Goal: Task Accomplishment & Management: Complete application form

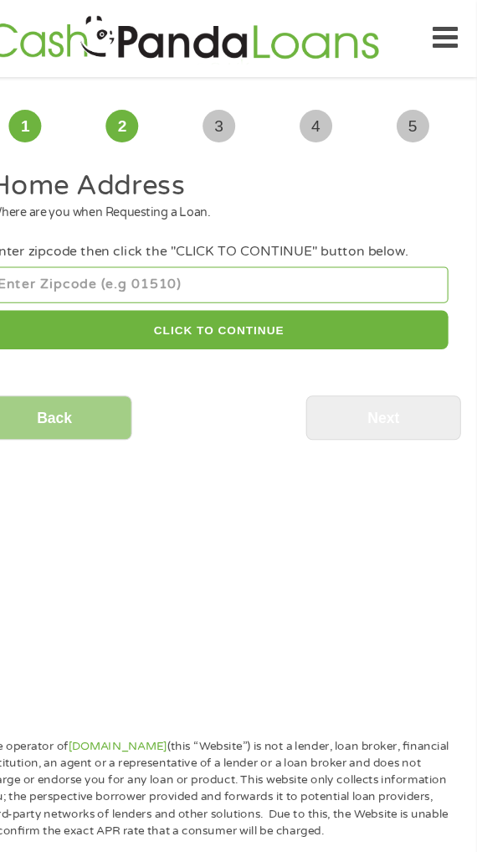
click at [280, 262] on input "number" at bounding box center [238, 263] width 423 height 34
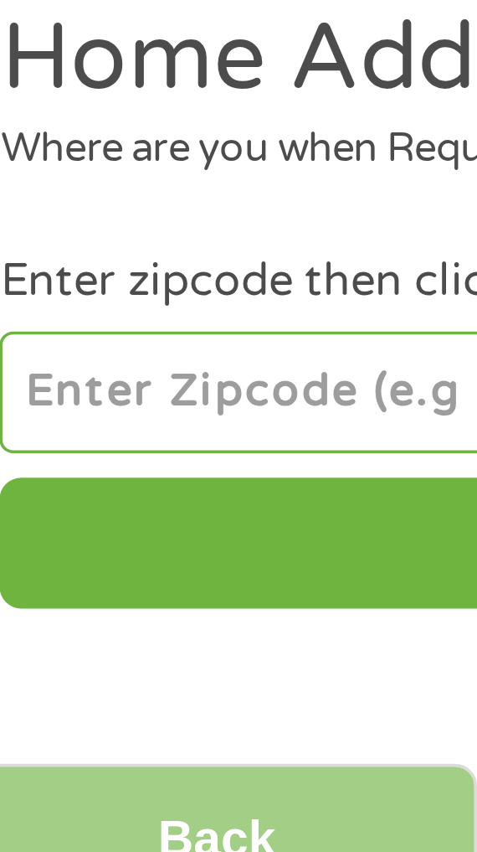
type input "95252"
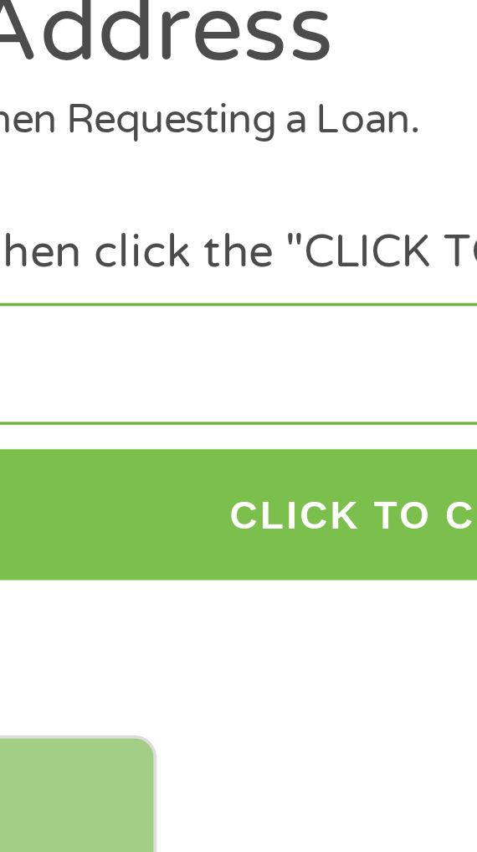
click at [221, 300] on button "CLICK TO CONTINUE" at bounding box center [238, 304] width 423 height 36
type input "95252"
type input "[GEOGRAPHIC_DATA]"
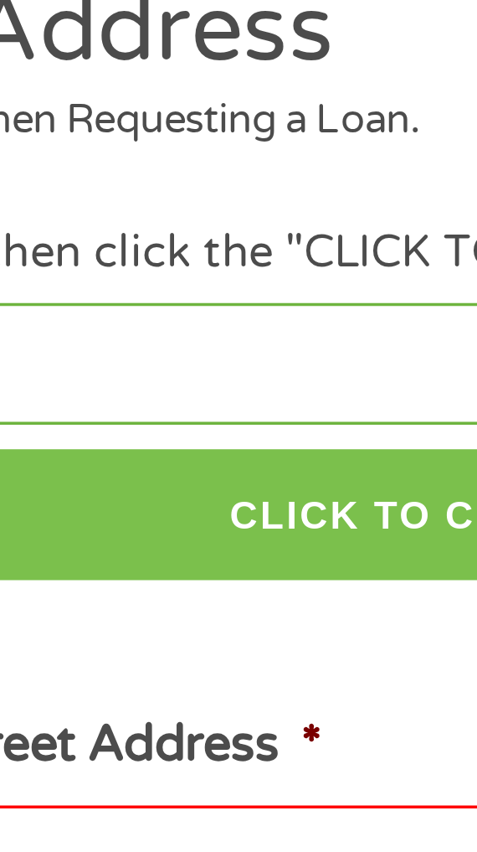
click at [212, 305] on button "CLICK TO CONTINUE" at bounding box center [238, 304] width 423 height 36
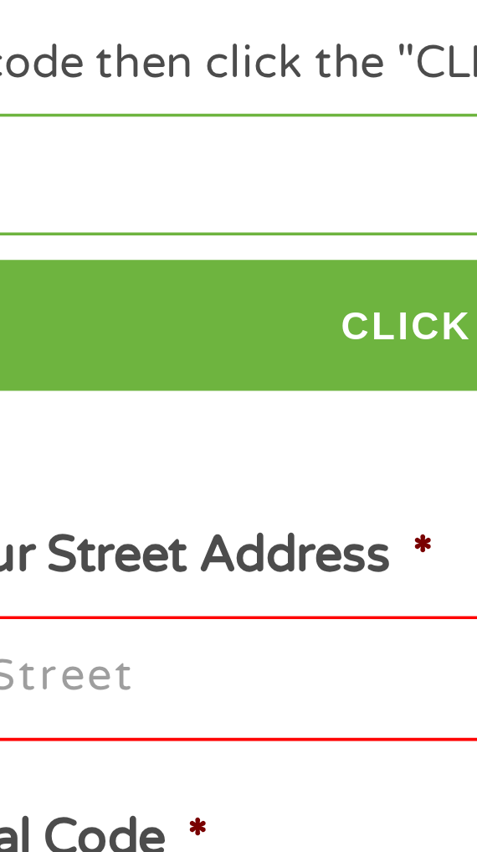
click at [154, 401] on input "Enter Your Street Address *" at bounding box center [238, 401] width 423 height 35
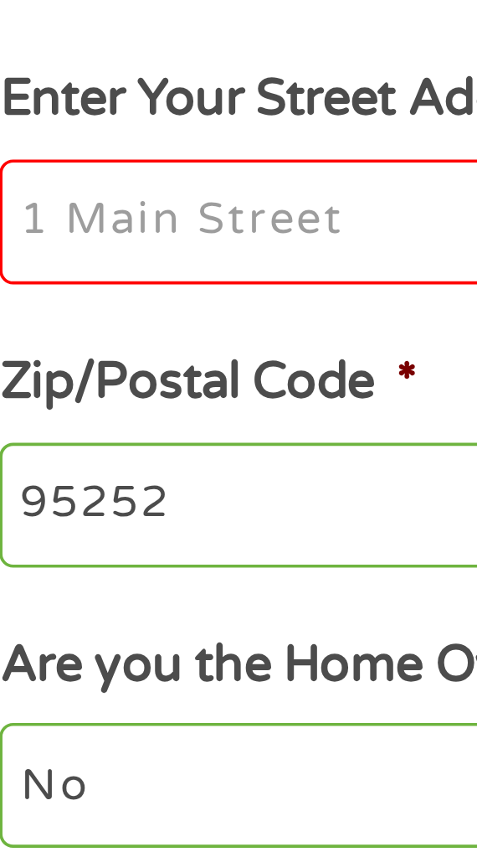
type input "[STREET_ADDRESS]"
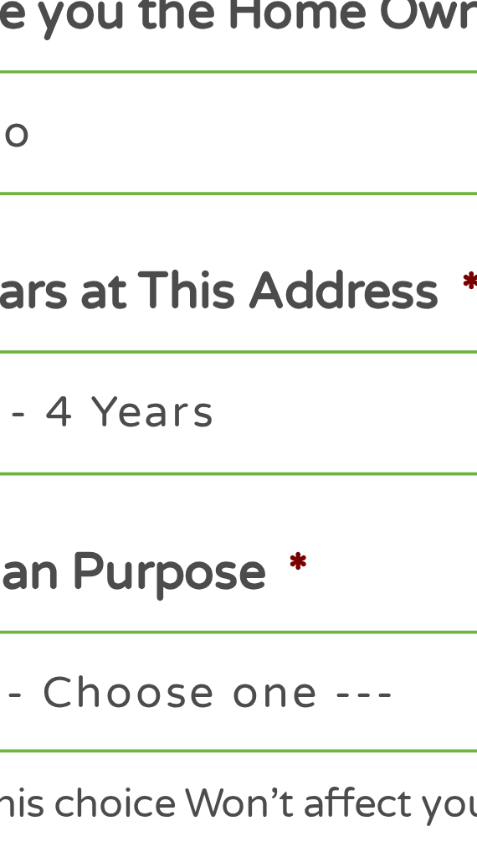
click at [125, 637] on select "1 Year or less 1 - 2 Years 2 - 4 Years Over 4 Years" at bounding box center [238, 634] width 423 height 34
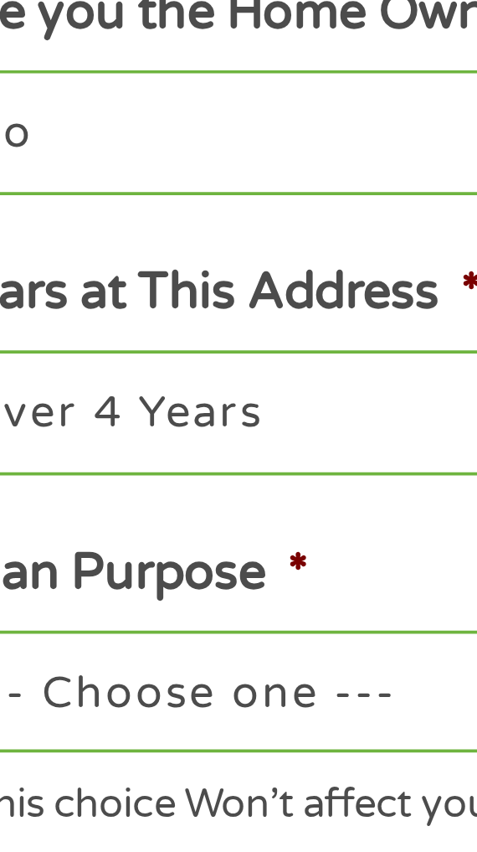
click at [27, 619] on select "1 Year or less 1 - 2 Years 2 - 4 Years Over 4 Years" at bounding box center [238, 634] width 423 height 34
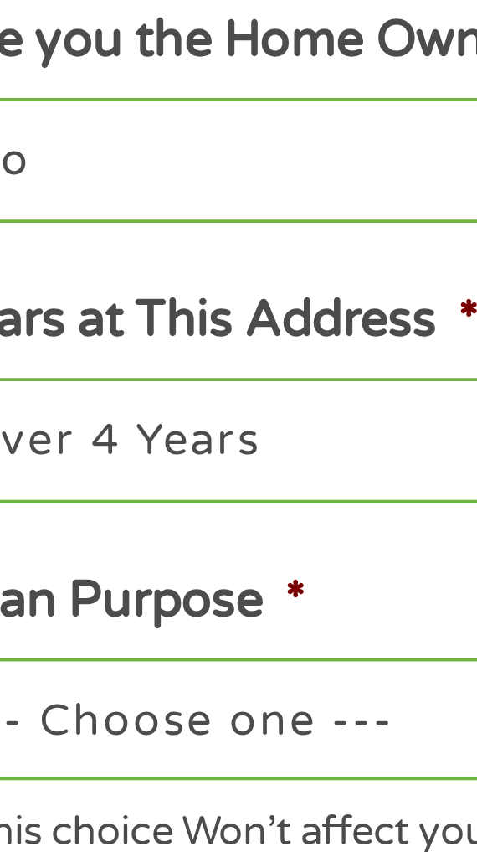
click at [126, 637] on select "1 Year or less 1 - 2 Years 2 - 4 Years Over 4 Years" at bounding box center [238, 634] width 423 height 34
select select "12months"
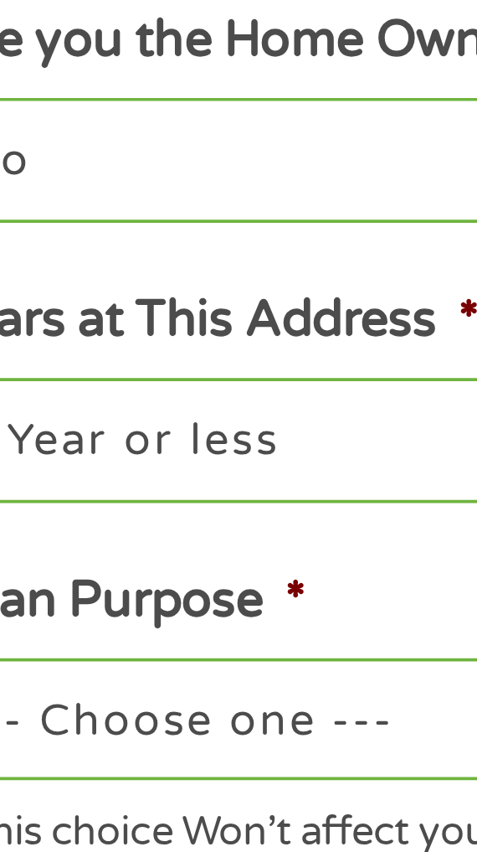
click at [27, 619] on select "1 Year or less 1 - 2 Years 2 - 4 Years Over 4 Years" at bounding box center [238, 634] width 423 height 34
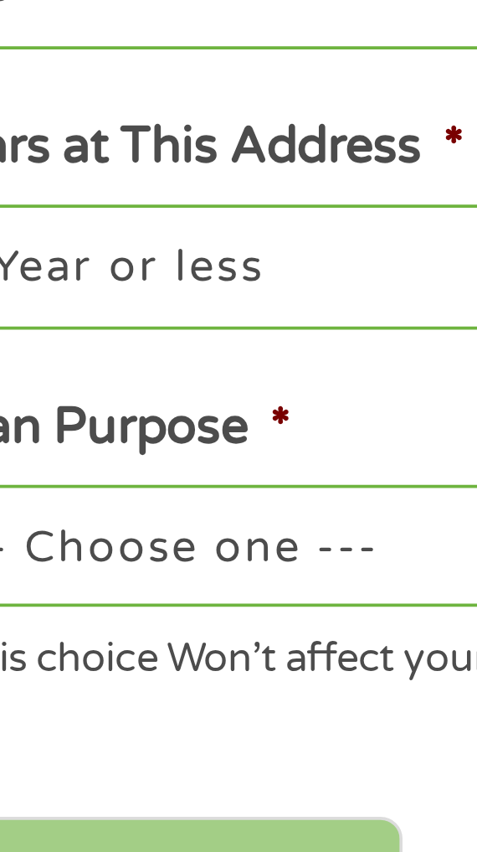
click at [131, 714] on select "--- Choose one --- Pay Bills Debt Consolidation Home Improvement Major Purchase…" at bounding box center [238, 711] width 423 height 34
select select "other"
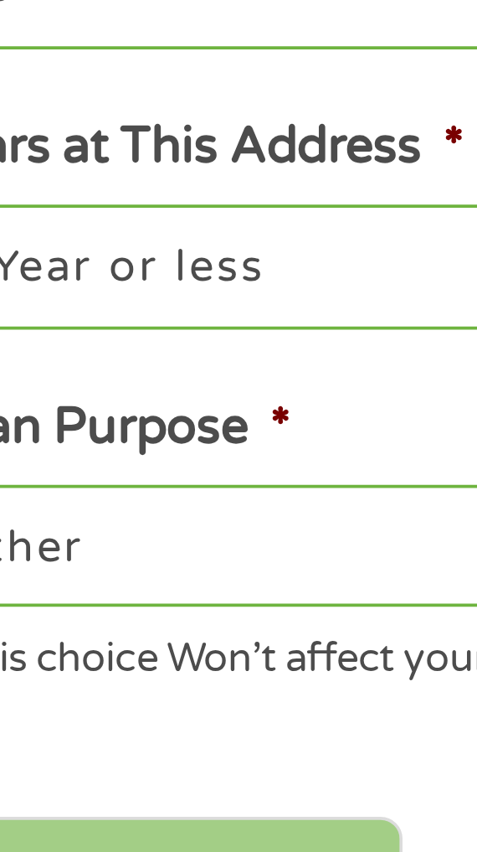
click at [27, 696] on select "--- Choose one --- Pay Bills Debt Consolidation Home Improvement Major Purchase…" at bounding box center [238, 711] width 423 height 34
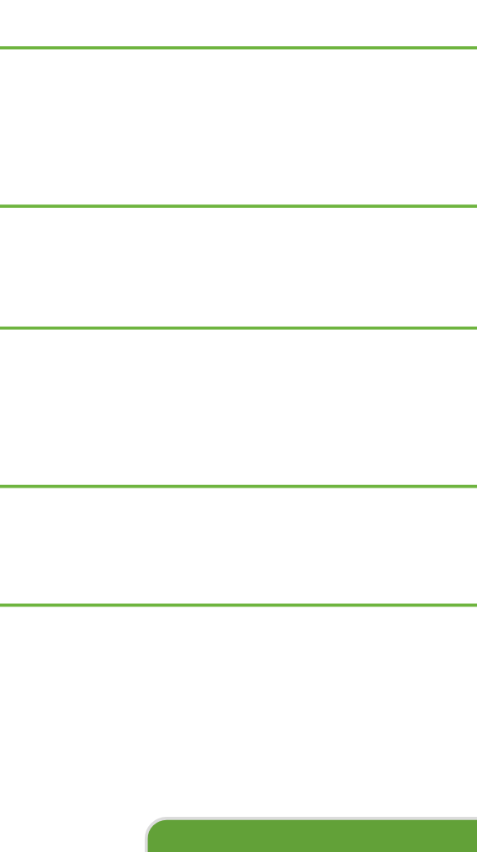
click at [379, 802] on input "Next" at bounding box center [390, 805] width 143 height 41
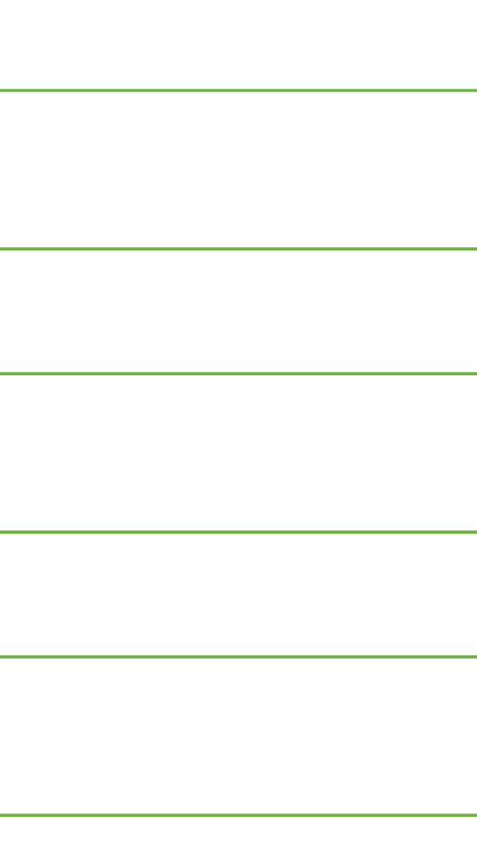
scroll to position [7, 7]
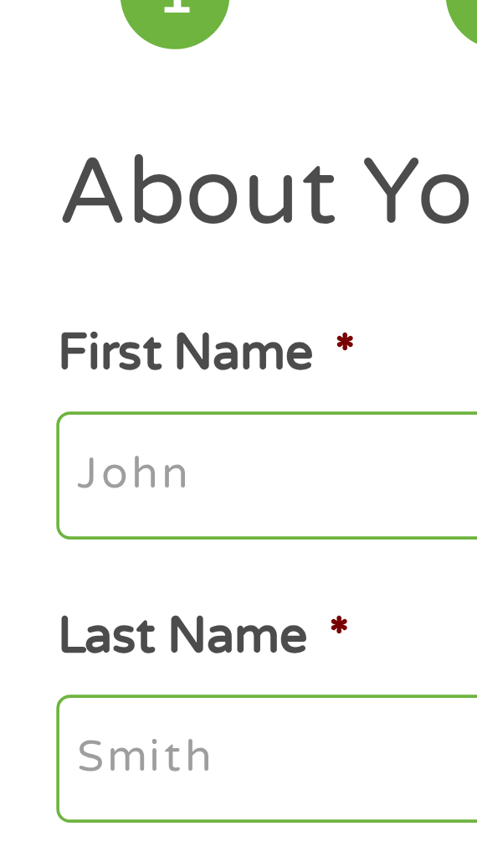
click at [74, 244] on input "First Name *" at bounding box center [238, 248] width 423 height 35
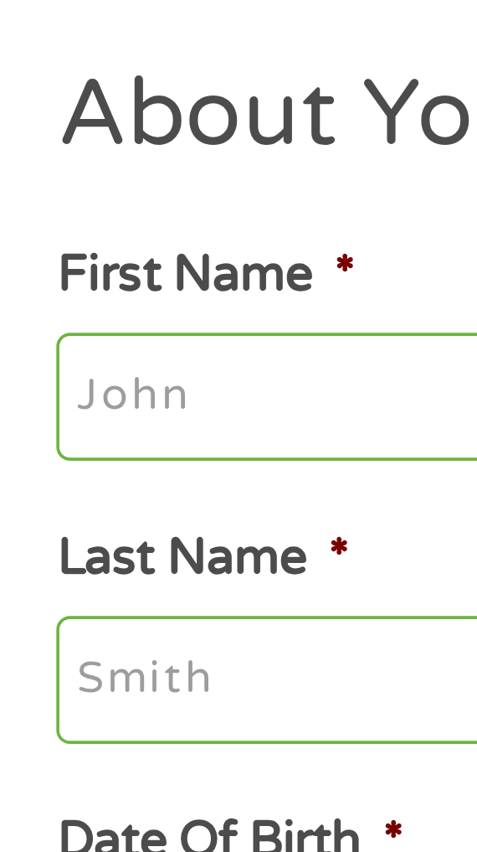
type input "[PERSON_NAME]"
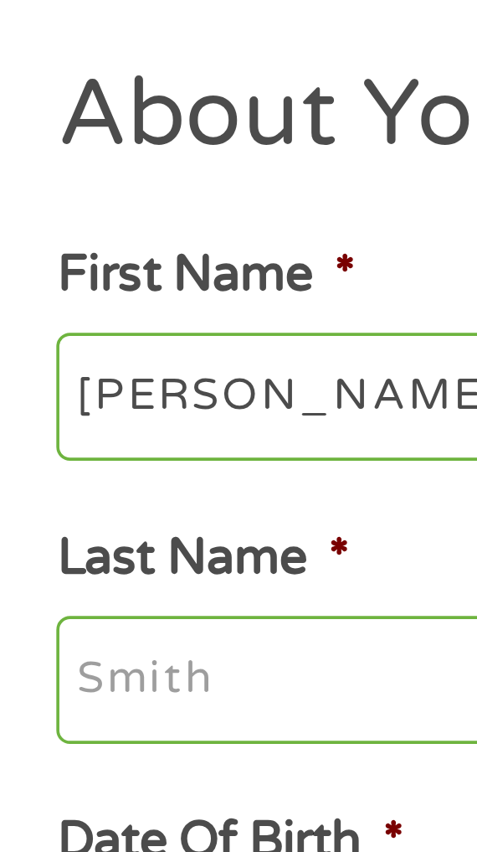
type input "[PERSON_NAME]"
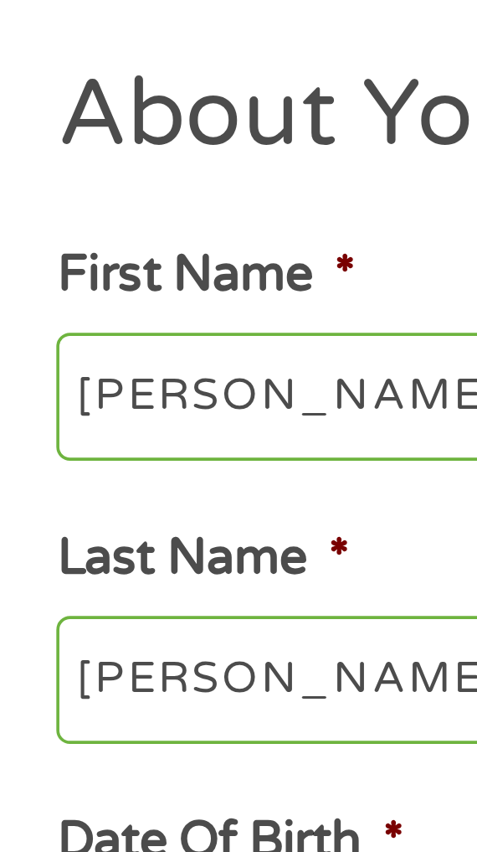
type input "[EMAIL_ADDRESS][DOMAIN_NAME]"
type input "[PHONE_NUMBER]"
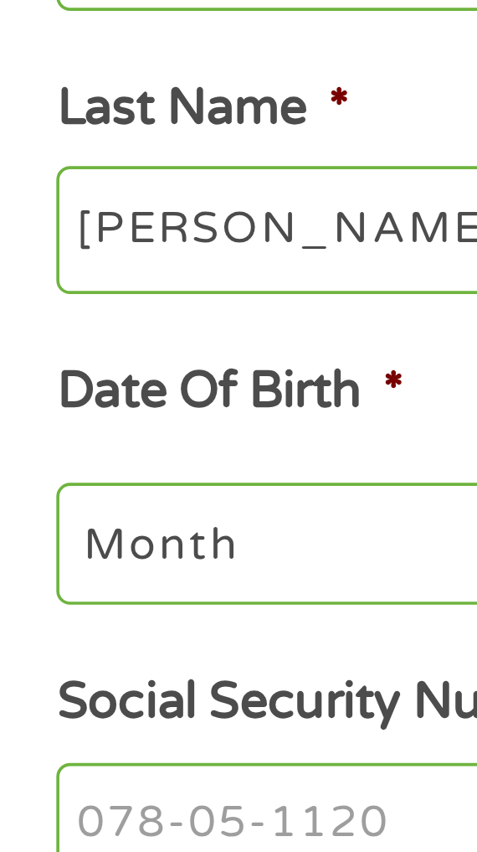
click at [75, 417] on select "Month 1 2 3 4 5 6 7 8 9 10 11 12" at bounding box center [100, 413] width 146 height 34
select select "1"
click at [27, 398] on select "Month 1 2 3 4 5 6 7 8 9 10 11 12" at bounding box center [100, 413] width 146 height 34
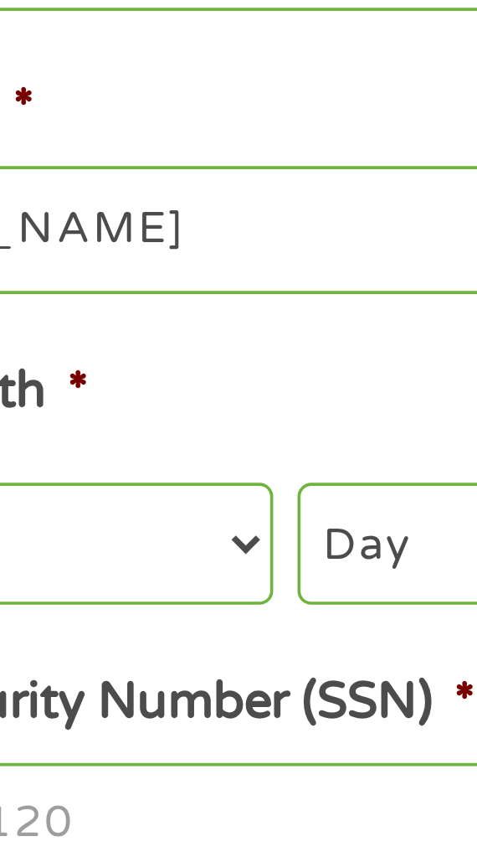
click at [204, 415] on select "Day 1 2 3 4 5 6 7 8 9 10 11 12 13 14 15 16 17 18 19 20 21 22 23 24 25 26 27 28 …" at bounding box center [243, 413] width 127 height 34
select select "22"
click at [180, 398] on select "Day 1 2 3 4 5 6 7 8 9 10 11 12 13 14 15 16 17 18 19 20 21 22 23 24 25 26 27 28 …" at bounding box center [243, 413] width 127 height 34
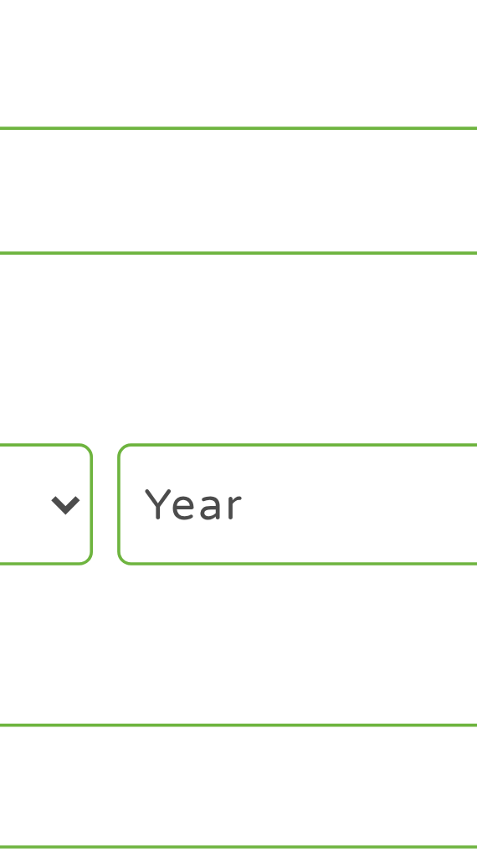
click at [365, 410] on select "Year [DATE] 2006 2005 2004 2003 2002 2001 2000 1999 1998 1997 1996 1995 1994 19…" at bounding box center [382, 413] width 136 height 34
select select "1969"
click at [314, 398] on select "Year [DATE] 2006 2005 2004 2003 2002 2001 2000 1999 1998 1997 1996 1995 1994 19…" at bounding box center [382, 413] width 136 height 34
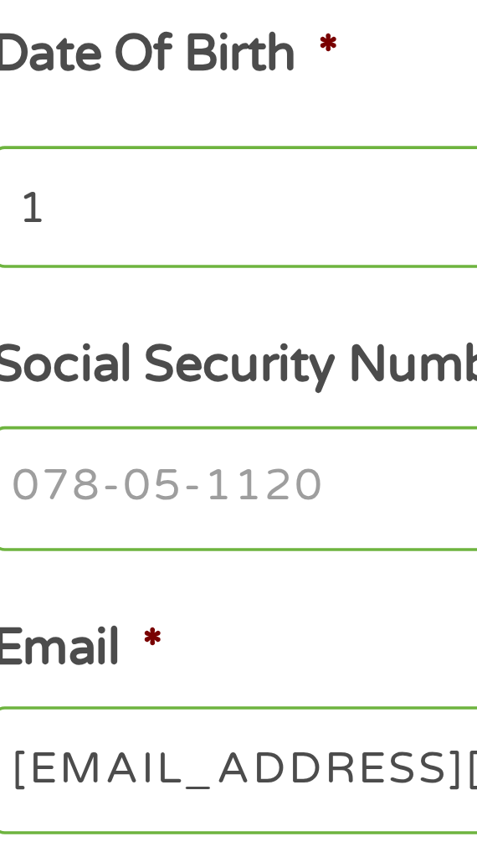
click at [93, 490] on input "Social Security Number (SSN) *" at bounding box center [238, 490] width 423 height 35
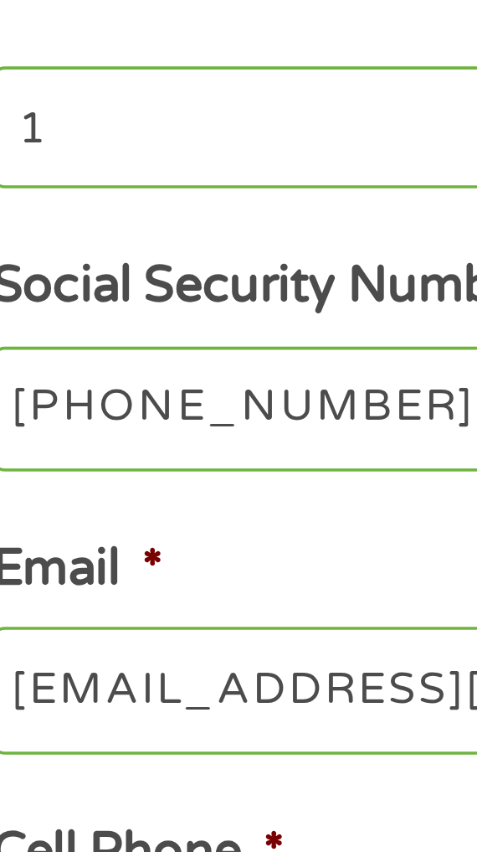
type input "548-53-0329"
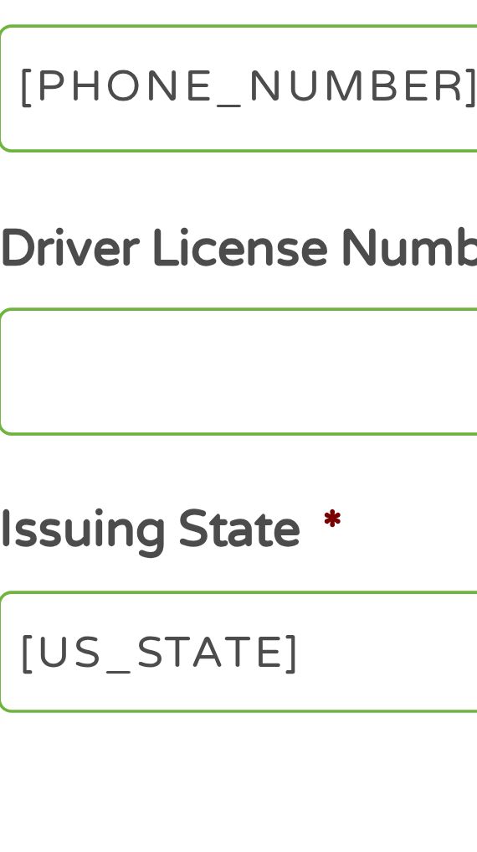
click at [141, 647] on input "[PHONE_NUMBER]" at bounding box center [238, 645] width 423 height 35
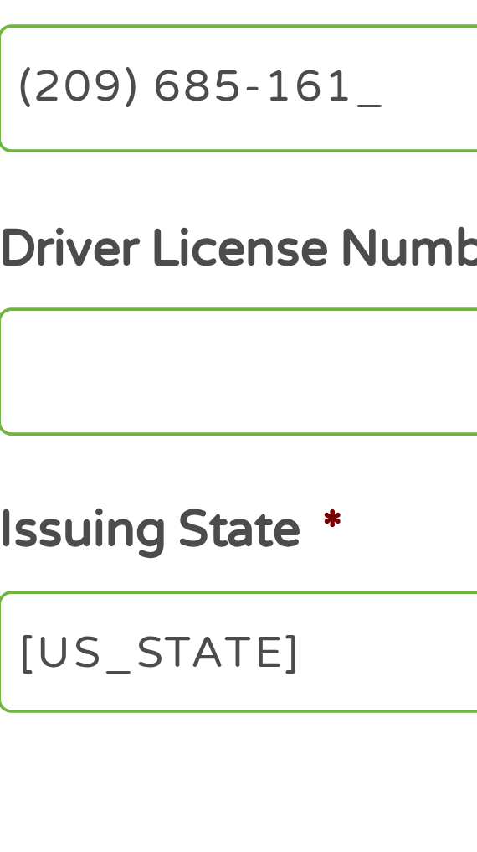
type input "[PHONE_NUMBER]"
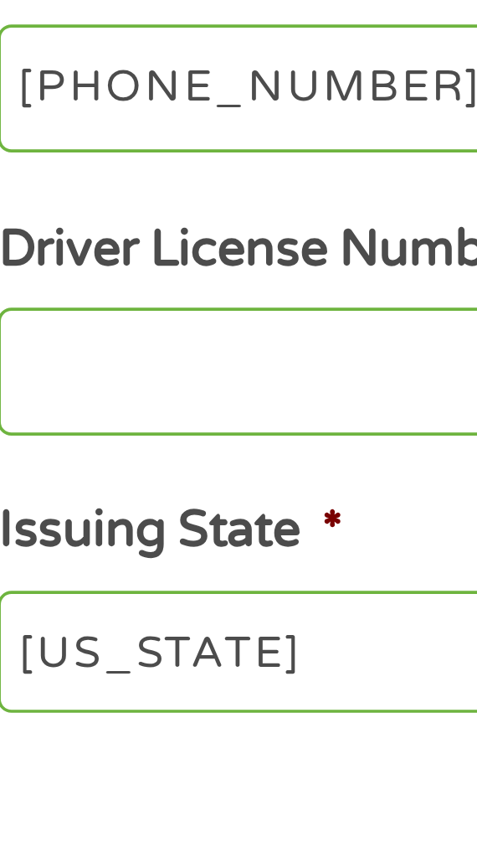
click at [80, 722] on input "Driver License Number *" at bounding box center [238, 723] width 423 height 35
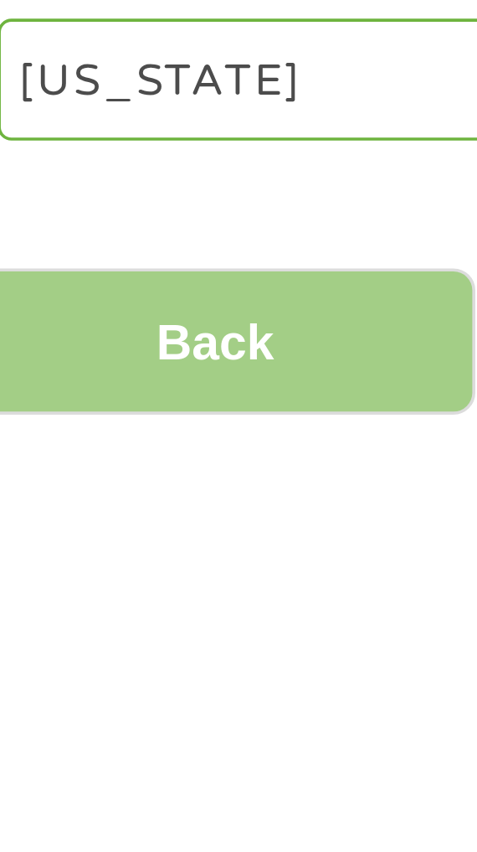
scroll to position [60, 0]
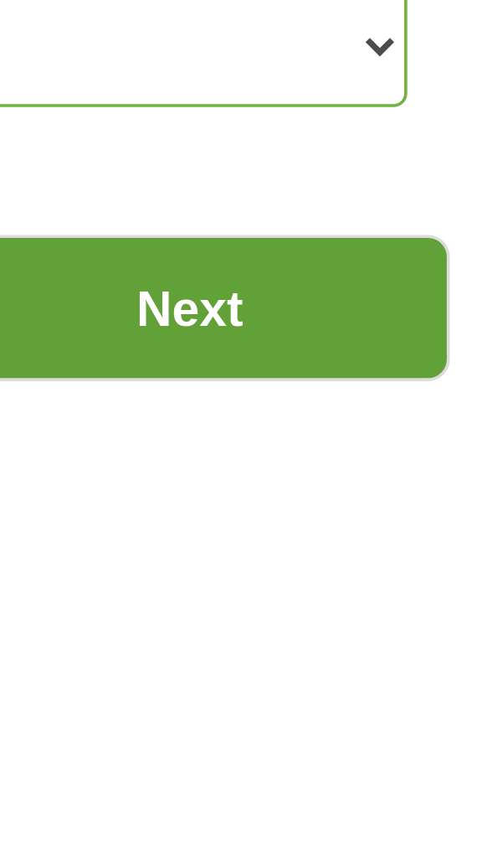
type input "C5973831"
click at [403, 826] on input "Next" at bounding box center [390, 812] width 143 height 41
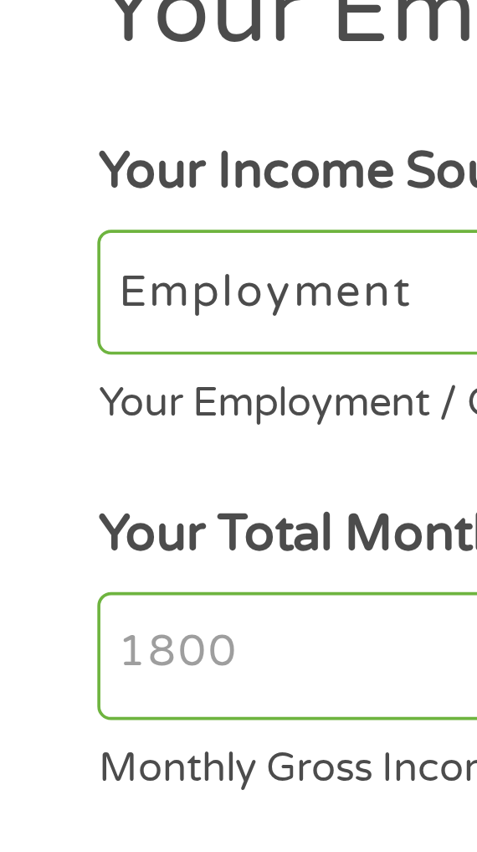
scroll to position [3, 0]
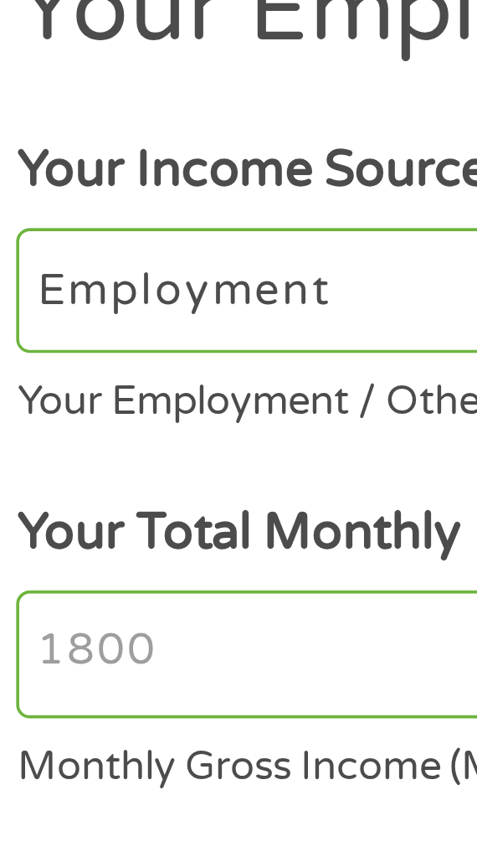
click at [91, 244] on select "--- Choose one --- Employment [DEMOGRAPHIC_DATA] Benefits" at bounding box center [238, 245] width 423 height 34
select select "benefits"
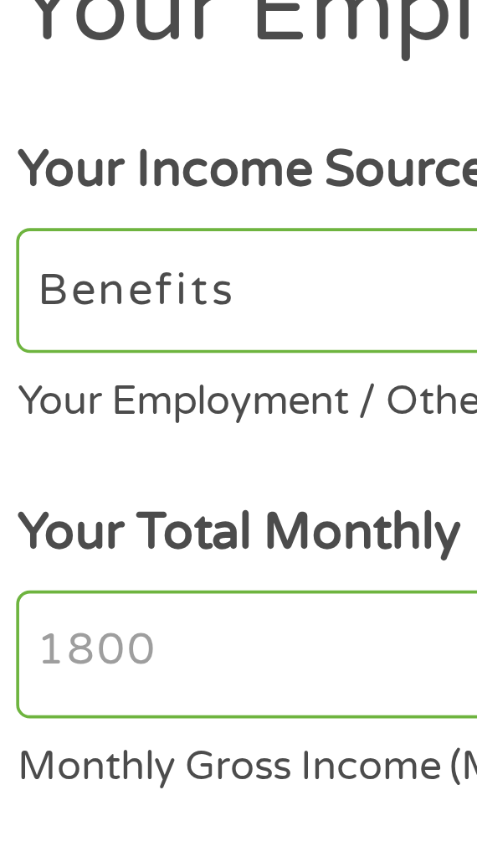
click at [27, 228] on select "--- Choose one --- Employment [DEMOGRAPHIC_DATA] Benefits" at bounding box center [238, 245] width 423 height 34
type input "Other"
type input "[PHONE_NUMBER]"
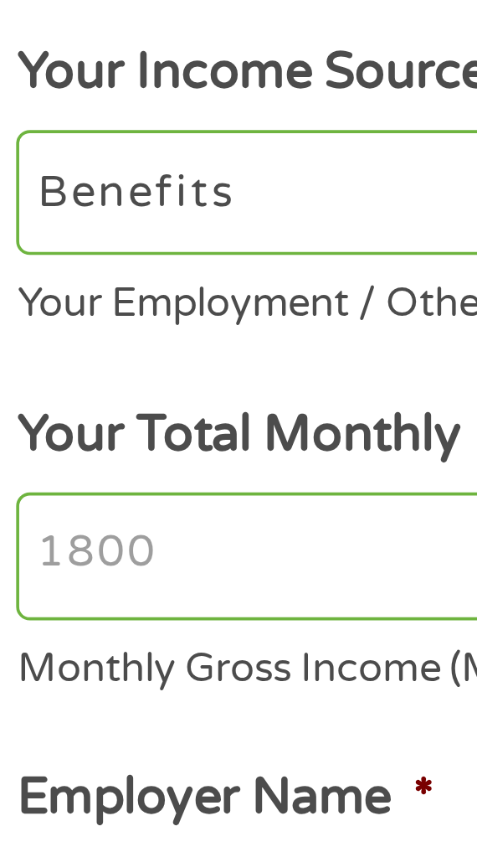
click at [84, 343] on input "Your Total Monthly Income *" at bounding box center [238, 345] width 423 height 35
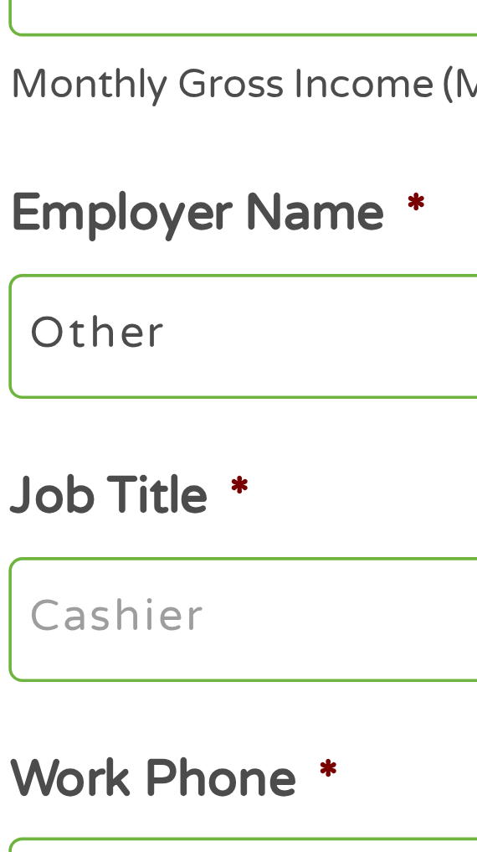
type input "1200"
click at [90, 446] on input "Other" at bounding box center [238, 445] width 423 height 35
click at [70, 446] on input "OtherSSI" at bounding box center [238, 445] width 423 height 35
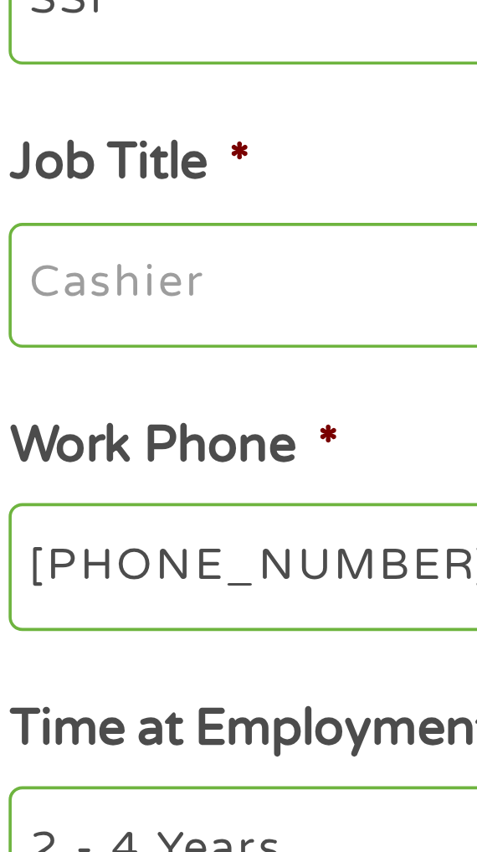
type input "SSI"
click at [80, 525] on input "Job Title *" at bounding box center [238, 523] width 423 height 35
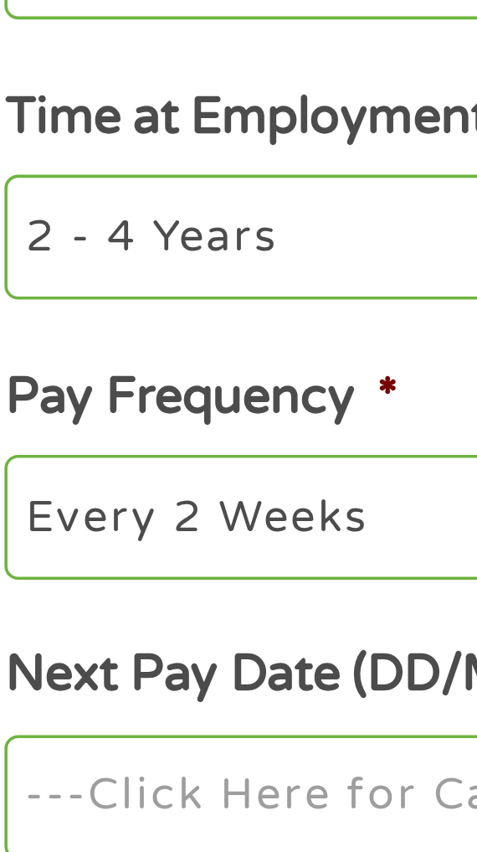
type input "Disability"
click at [111, 684] on select "--- Choose one --- 1 Year or less 1 - 2 Years 2 - 4 Years Over 4 Years" at bounding box center [238, 678] width 423 height 34
select select "12months"
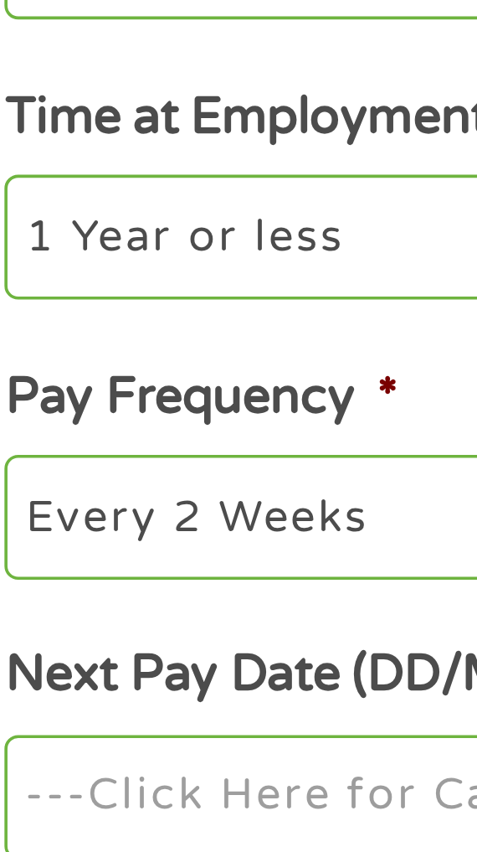
click at [27, 665] on select "--- Choose one --- 1 Year or less 1 - 2 Years 2 - 4 Years Over 4 Years" at bounding box center [238, 678] width 423 height 34
click at [90, 758] on select "--- Choose one --- Every 2 Weeks Every Week Monthly Semi-Monthly" at bounding box center [238, 755] width 423 height 34
select select "monthly"
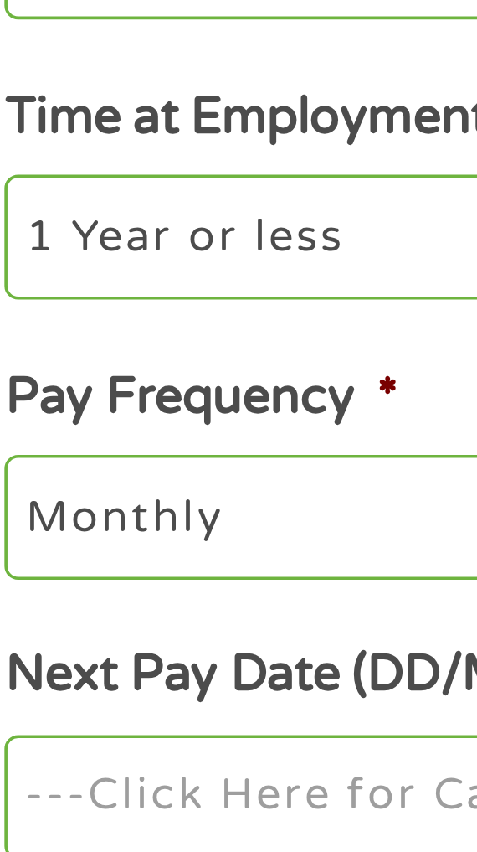
click at [27, 742] on select "--- Choose one --- Every 2 Weeks Every Week Monthly Semi-Monthly" at bounding box center [238, 755] width 423 height 34
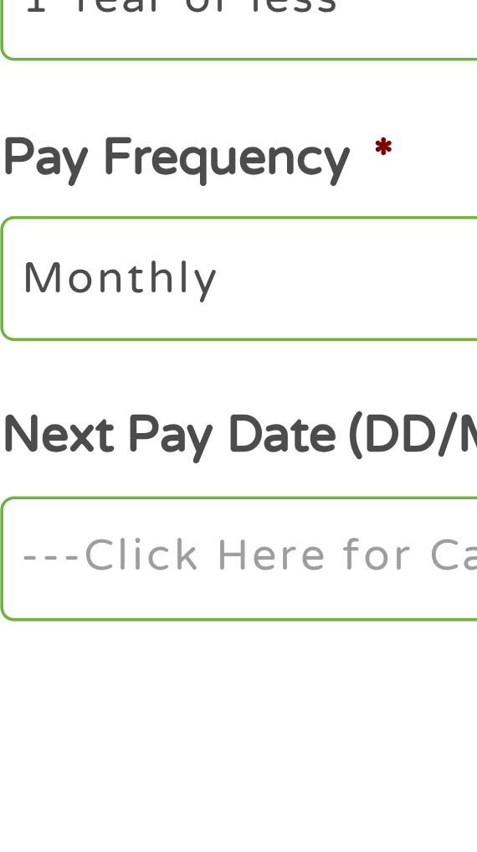
click at [106, 836] on input "Next Pay Date (DD/MM/YYYY) *" at bounding box center [238, 829] width 423 height 35
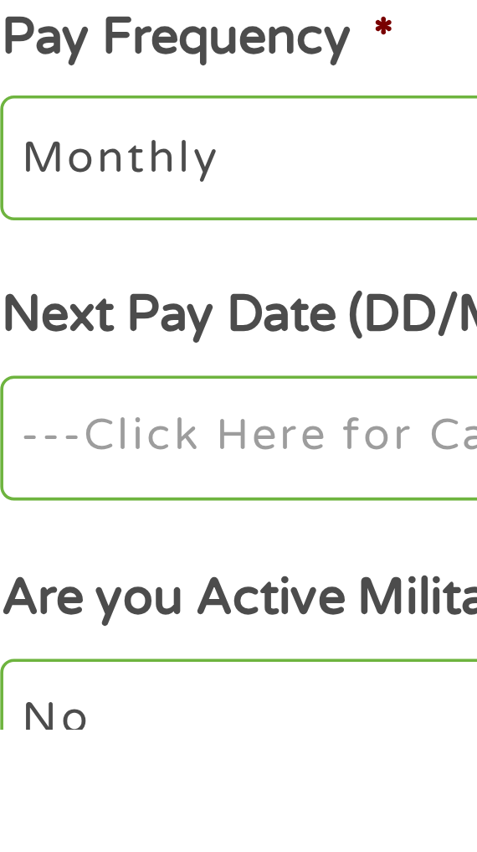
scroll to position [143, 0]
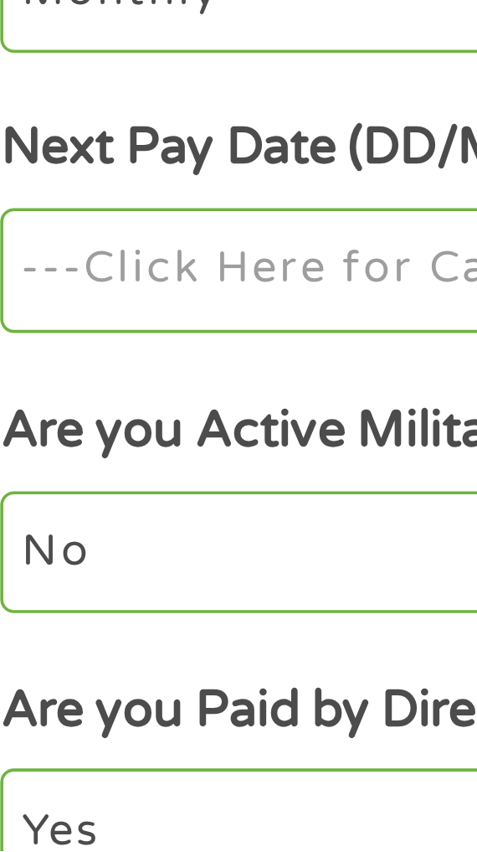
click at [109, 700] on input "Next Pay Date (DD/MM/YYYY) *" at bounding box center [238, 692] width 423 height 35
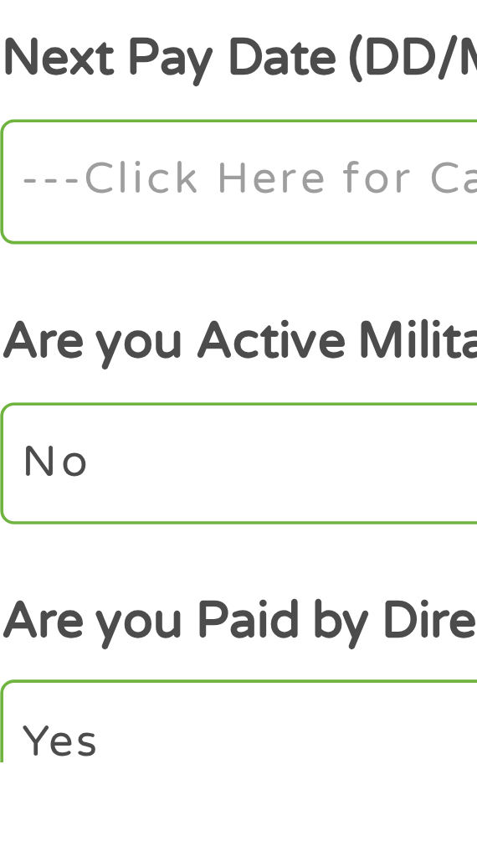
click at [112, 698] on input "Next Pay Date (DD/MM/YYYY) *" at bounding box center [238, 692] width 423 height 35
click at [106, 696] on input "Next Pay Date (DD/MM/YYYY) *" at bounding box center [238, 692] width 423 height 35
click at [106, 698] on input "Next Pay Date (DD/MM/YYYY) *" at bounding box center [238, 692] width 423 height 35
click at [105, 699] on input "Next Pay Date (DD/MM/YYYY) *" at bounding box center [238, 692] width 423 height 35
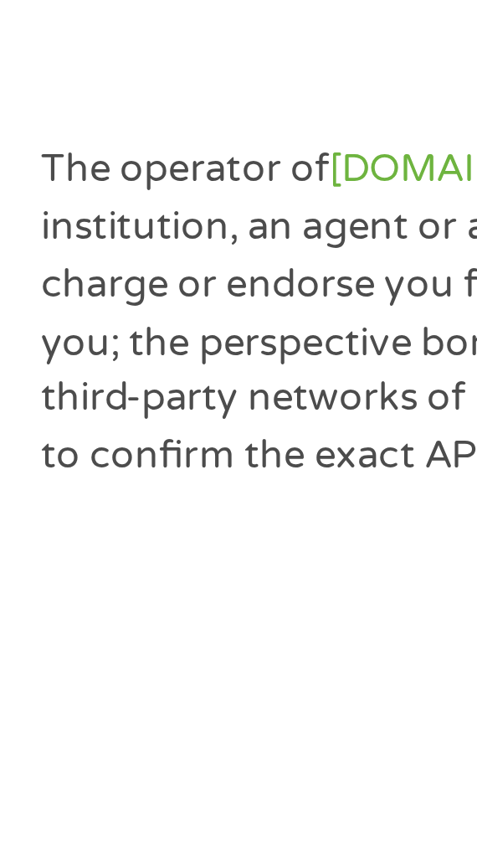
scroll to position [386, 0]
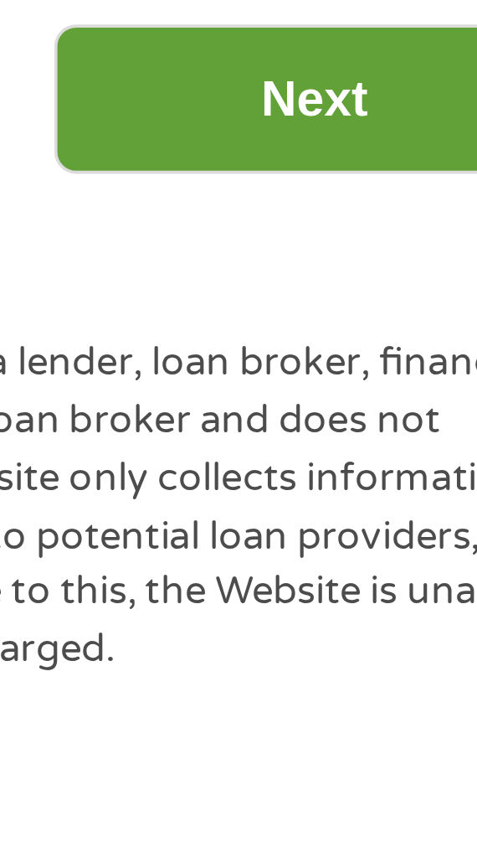
type input "[DATE]"
click at [397, 686] on input "Next" at bounding box center [390, 675] width 143 height 41
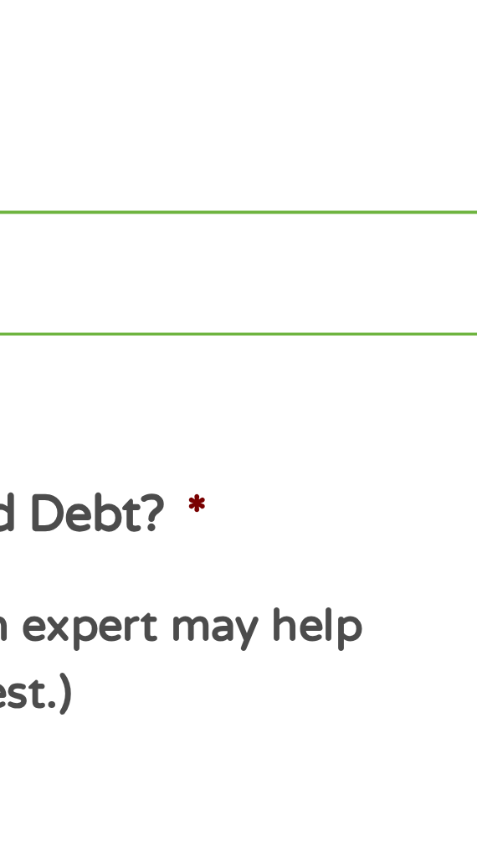
scroll to position [0, 0]
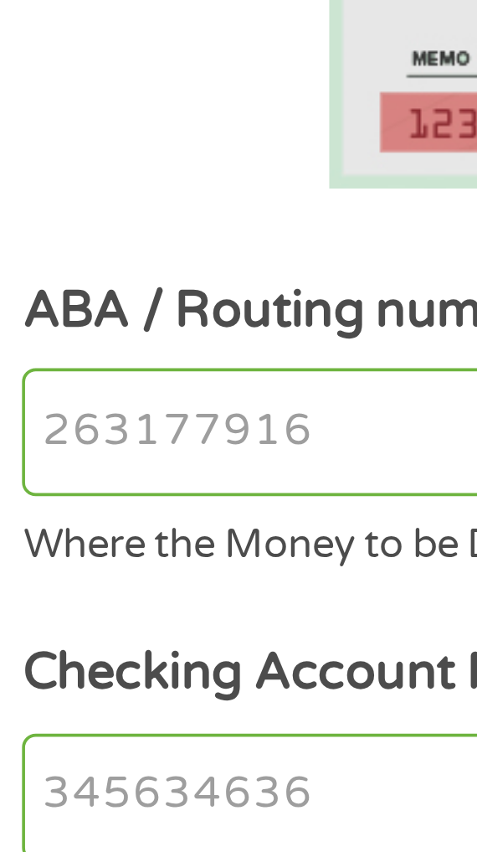
click at [93, 400] on input "ABA / Routing number *" at bounding box center [238, 399] width 423 height 35
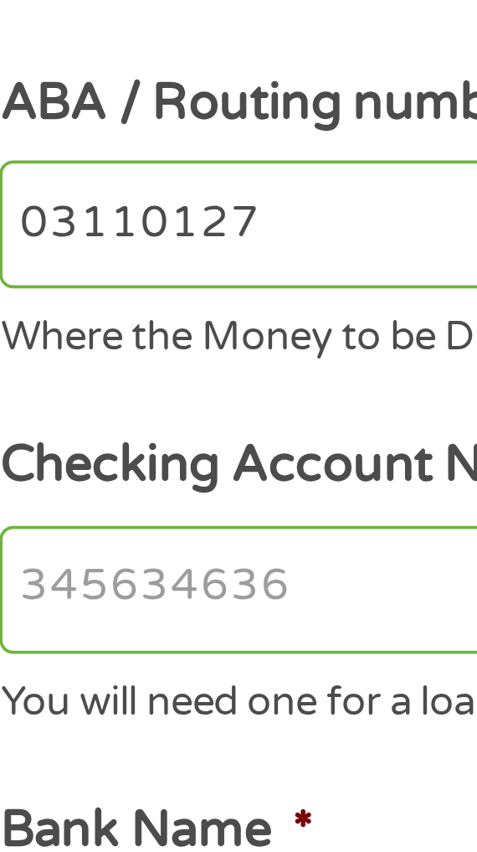
type input "031101279"
type input "THE BANCORP BANK"
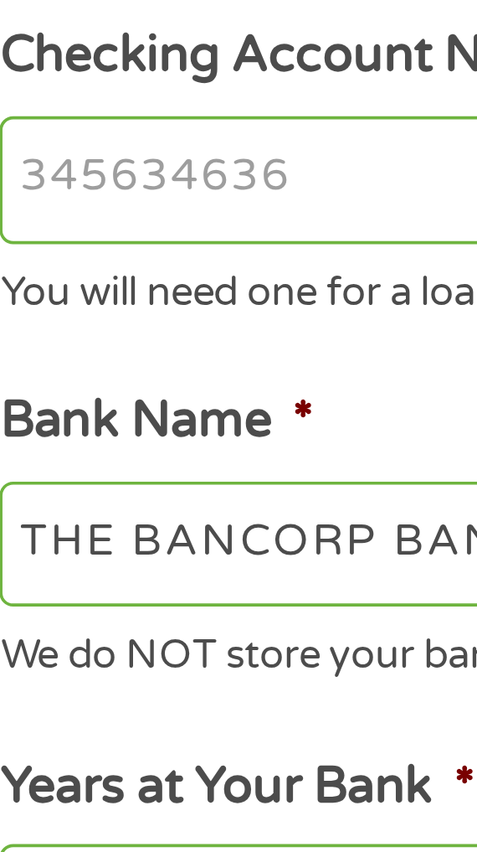
type input "031101279"
click at [107, 502] on input "Checking Account Number *" at bounding box center [238, 499] width 423 height 35
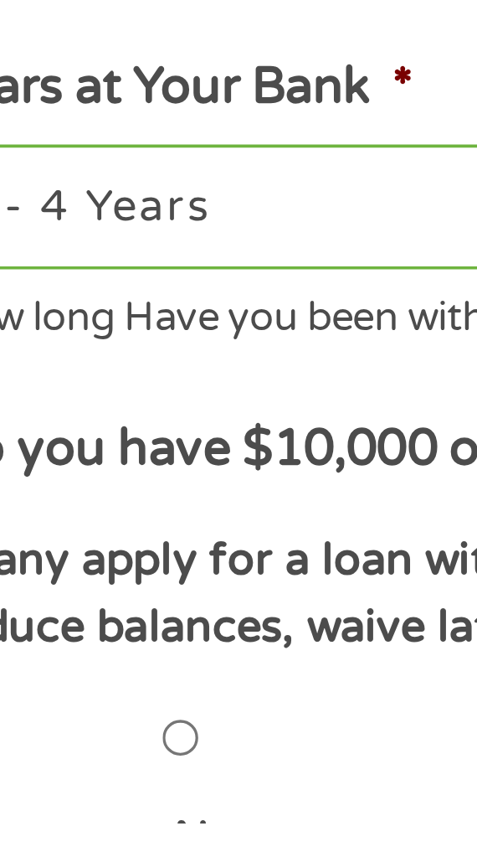
scroll to position [18, 0]
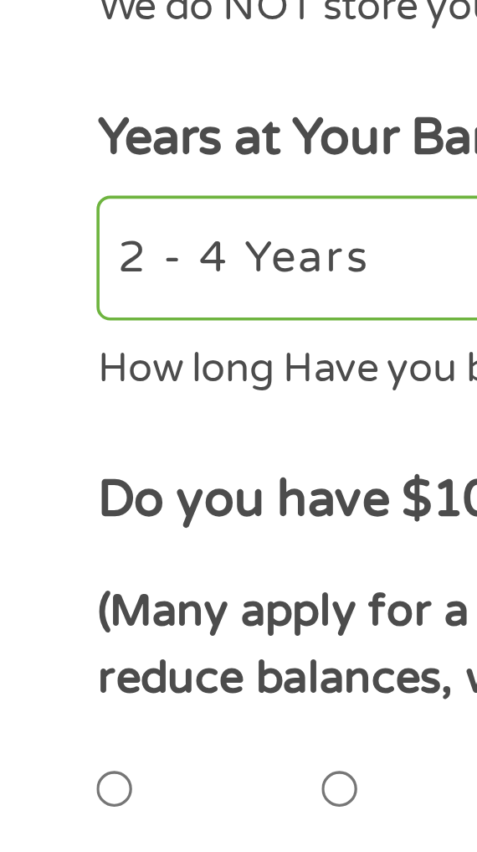
type input "389155929265"
click at [93, 687] on select "2 - 4 Years 6 - 12 Months 1 - 2 Years Over 4 Years" at bounding box center [238, 682] width 423 height 34
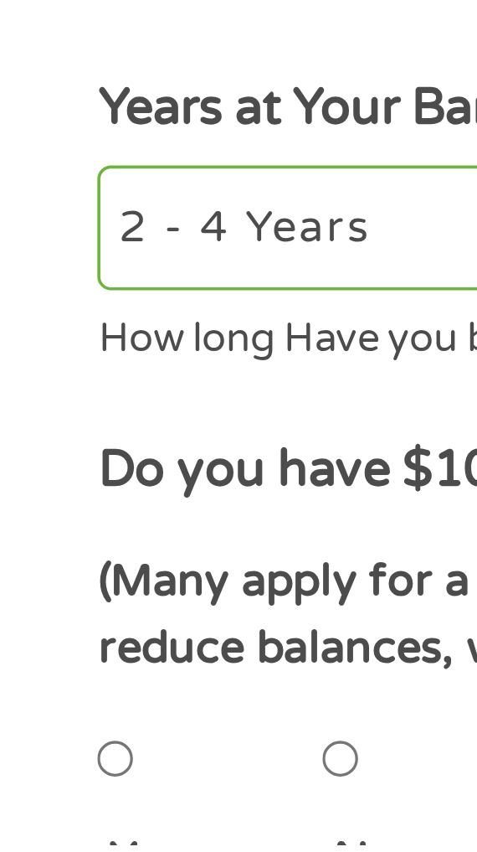
click at [98, 830] on input "No" at bounding box center [94, 829] width 10 height 34
radio input "true"
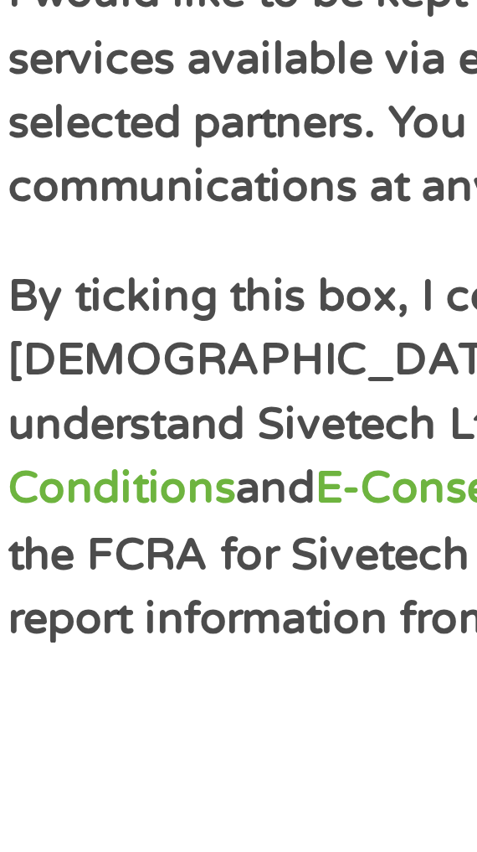
scroll to position [280, 0]
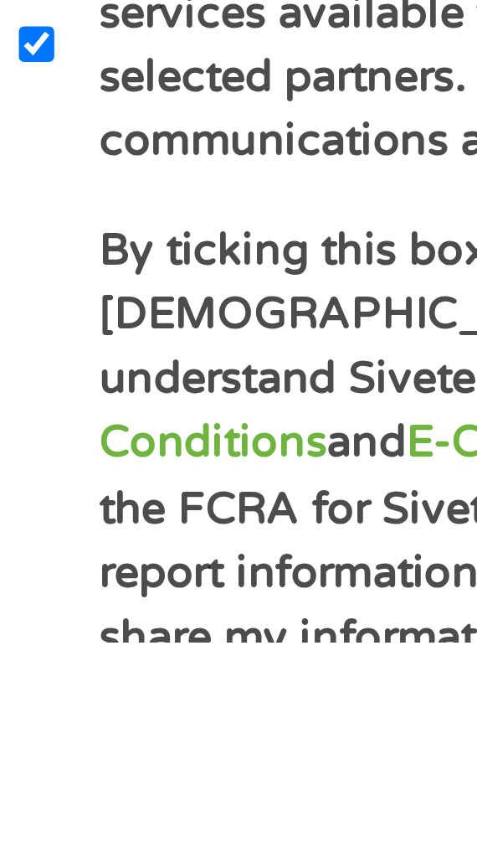
click at [33, 851] on input "By ticking this box, I confirm I am at least [DEMOGRAPHIC_DATA]. I confirm I ha…" at bounding box center [32, 860] width 10 height 34
checkbox input "true"
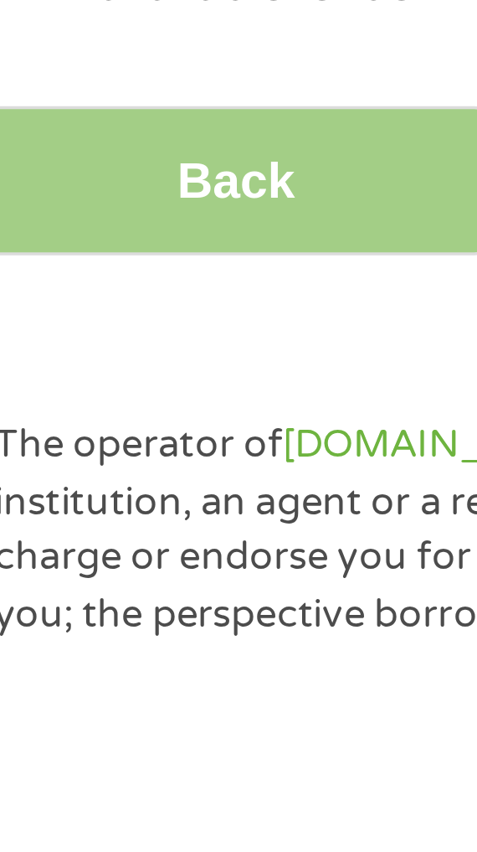
scroll to position [586, 0]
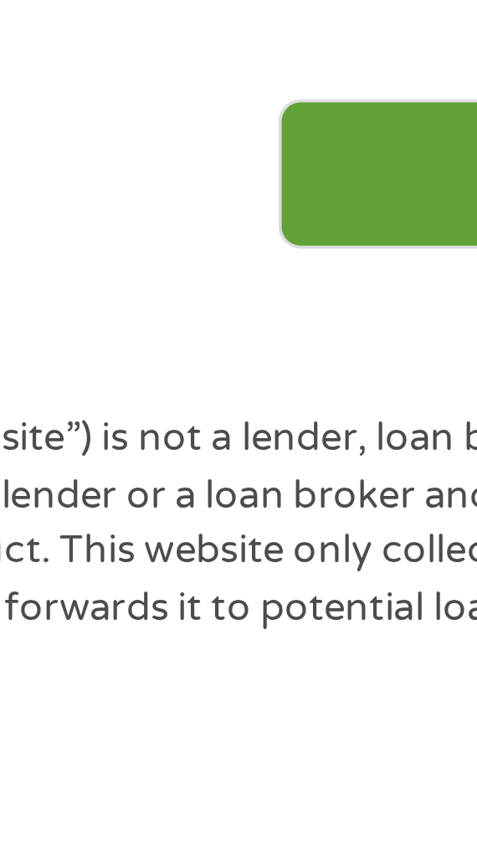
click at [351, 705] on input "Next" at bounding box center [390, 723] width 143 height 41
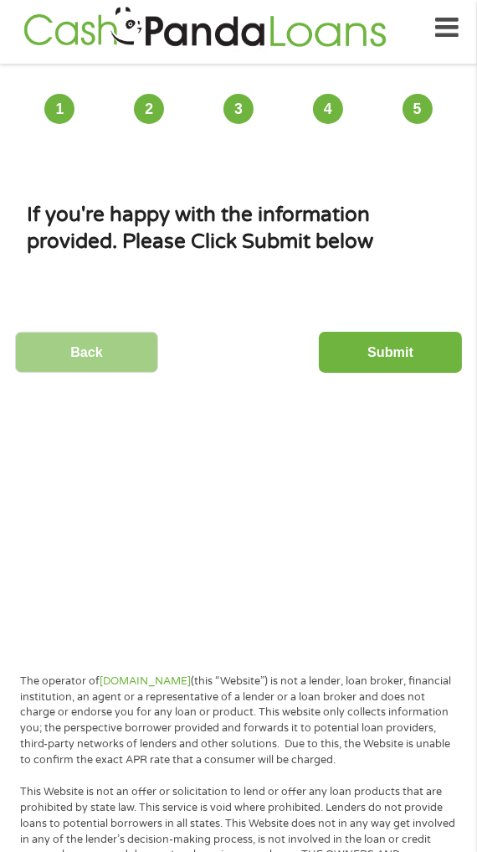
scroll to position [0, 0]
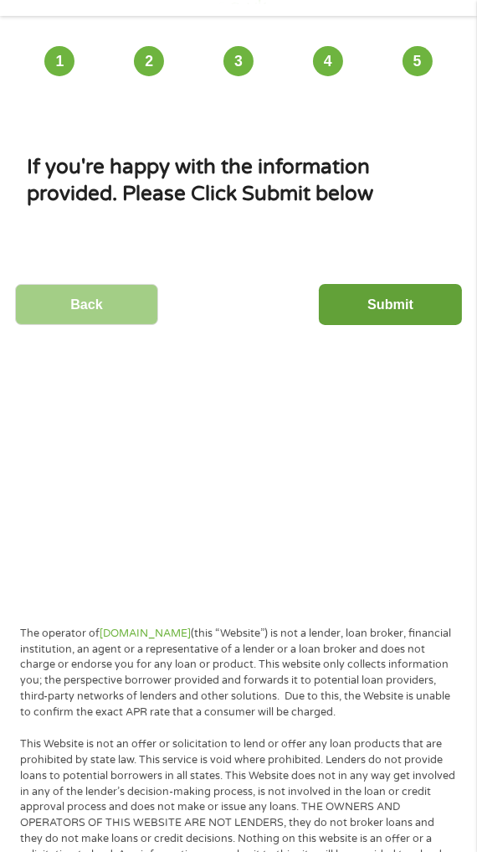
click at [391, 297] on input "Submit" at bounding box center [390, 304] width 143 height 41
